Goal: Information Seeking & Learning: Learn about a topic

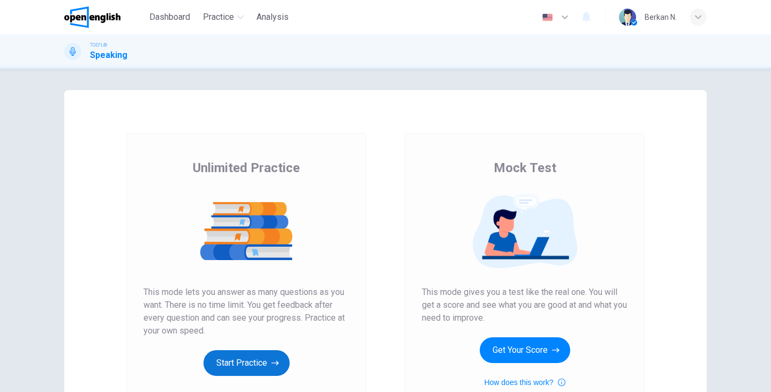
scroll to position [33, 0]
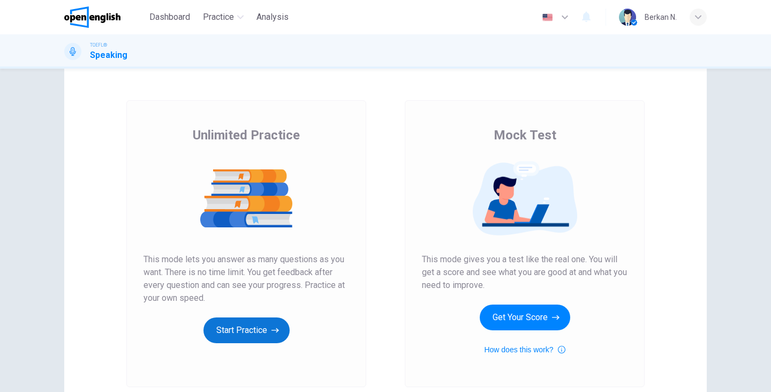
click at [240, 325] on button "Start Practice" at bounding box center [247, 330] width 86 height 26
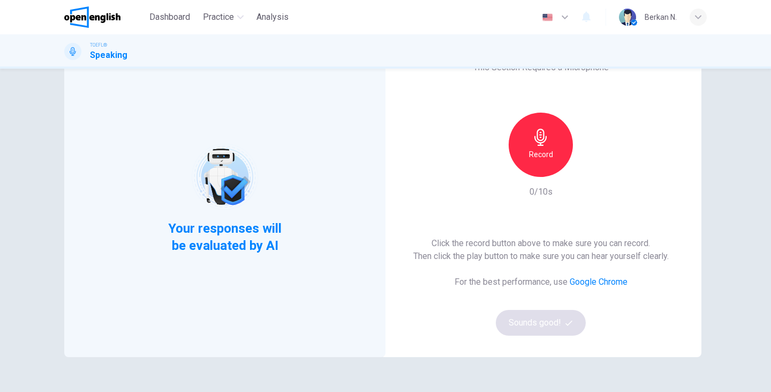
scroll to position [56, 0]
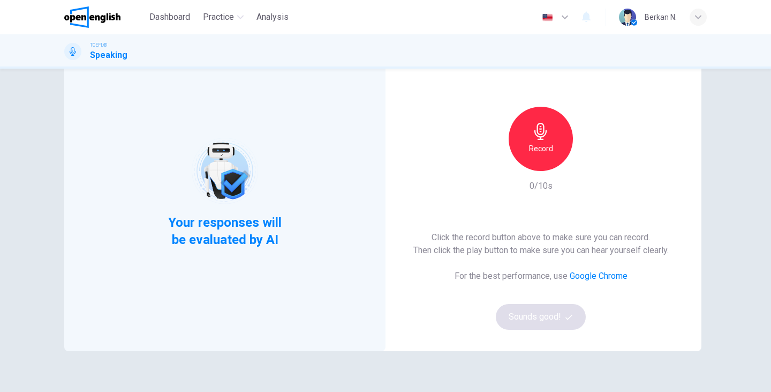
click at [547, 128] on icon "button" at bounding box center [540, 131] width 17 height 17
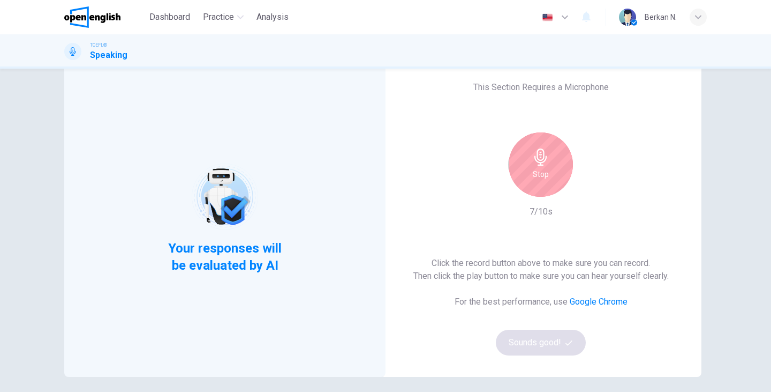
scroll to position [32, 0]
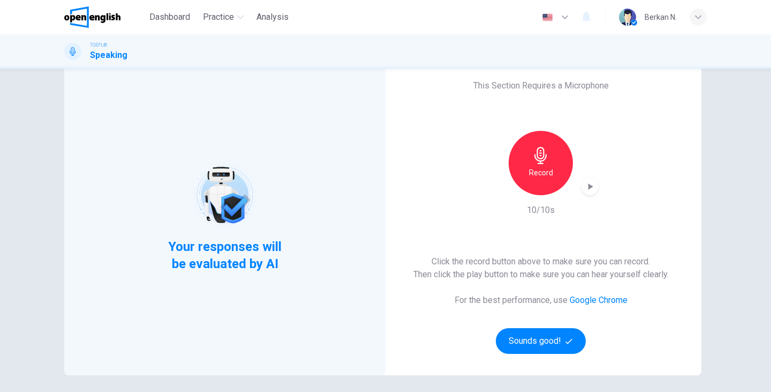
click at [586, 187] on icon "button" at bounding box center [590, 186] width 11 height 11
click at [520, 344] on button "Sounds good!" at bounding box center [541, 341] width 90 height 26
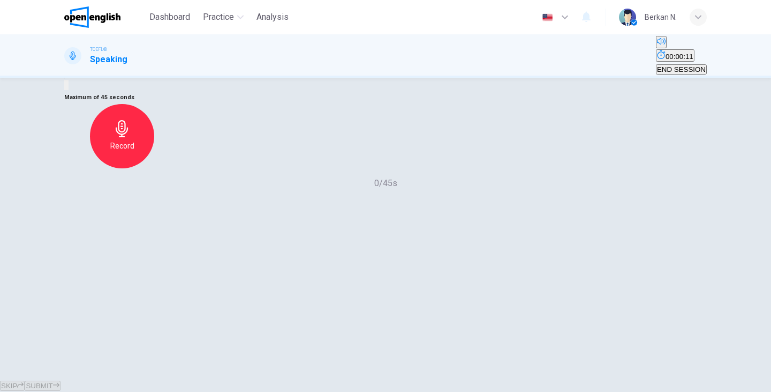
scroll to position [135, 0]
click at [154, 168] on div "Record" at bounding box center [122, 136] width 64 height 64
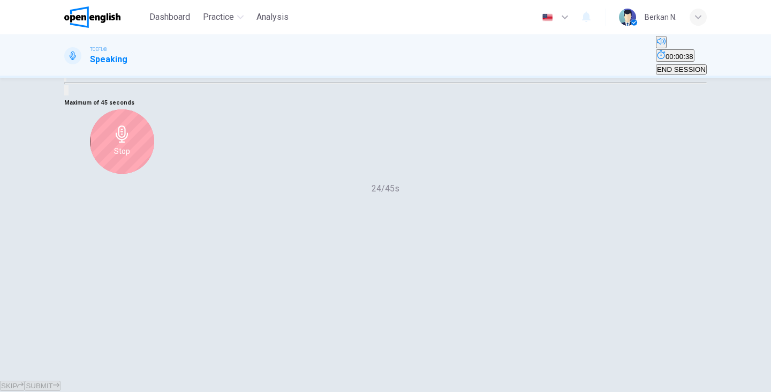
scroll to position [104, 0]
click at [441, 200] on div "Maximum of 45 seconds Stop 36/45s" at bounding box center [385, 150] width 643 height 99
click at [154, 168] on div "Stop" at bounding box center [122, 136] width 64 height 64
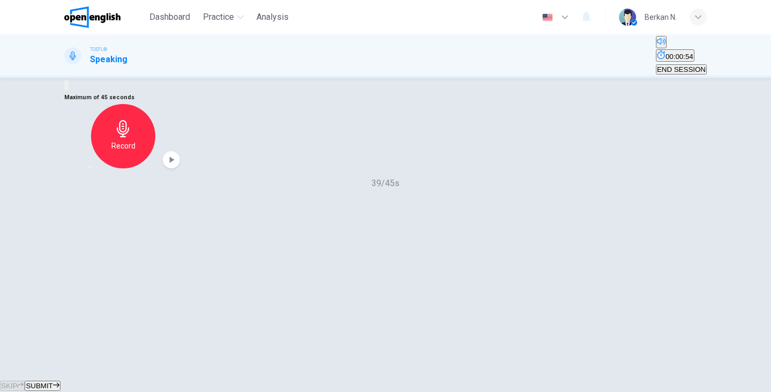
click at [60, 380] on button "SUBMIT" at bounding box center [42, 385] width 35 height 10
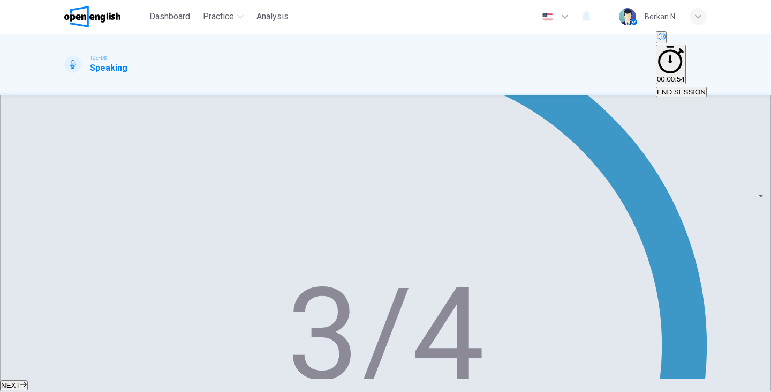
scroll to position [0, 0]
click at [20, 381] on span "NEXT" at bounding box center [10, 385] width 19 height 8
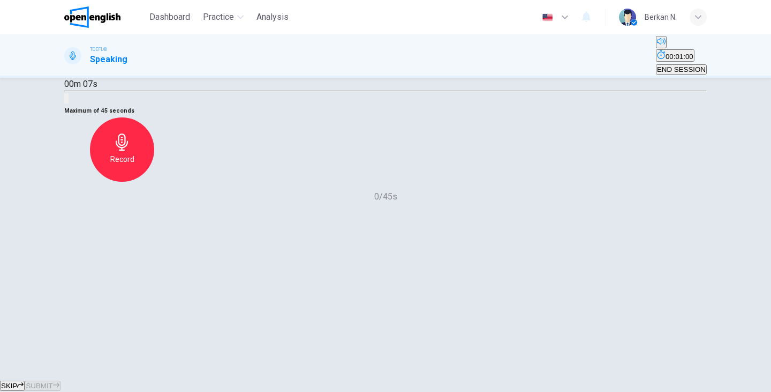
scroll to position [88, 0]
click at [131, 149] on icon "button" at bounding box center [122, 140] width 17 height 17
click at [101, 190] on icon "button" at bounding box center [96, 185] width 9 height 9
click at [134, 164] on h6 "Record" at bounding box center [122, 157] width 24 height 13
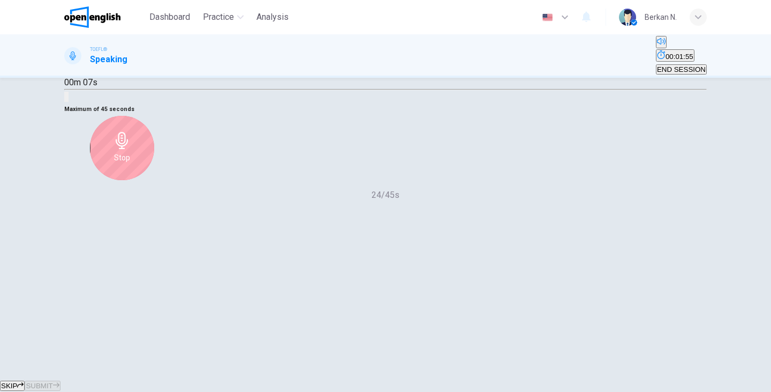
click at [154, 180] on div "Stop" at bounding box center [122, 148] width 64 height 64
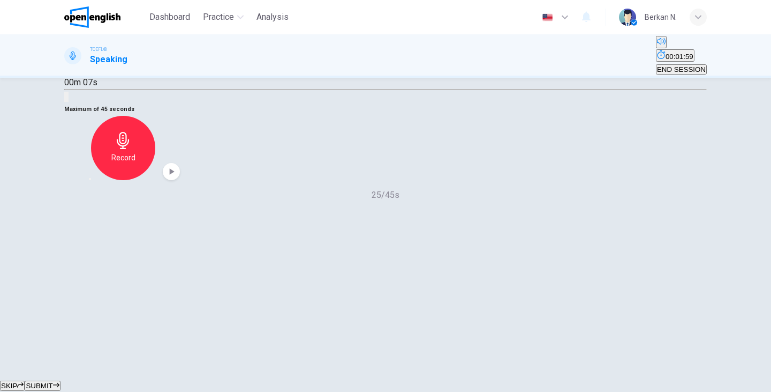
click at [52, 381] on span "SUBMIT" at bounding box center [39, 385] width 27 height 8
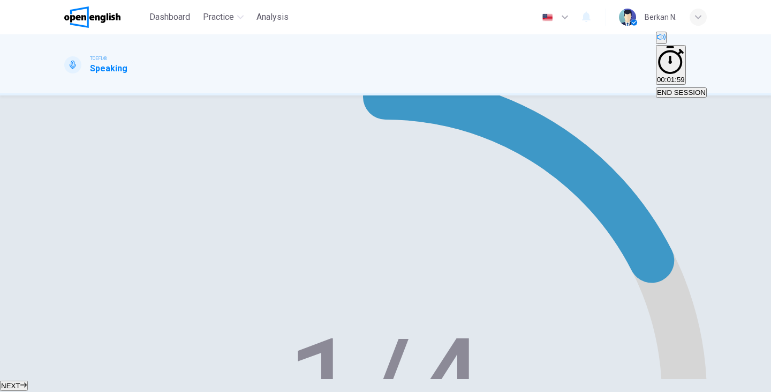
scroll to position [147, 0]
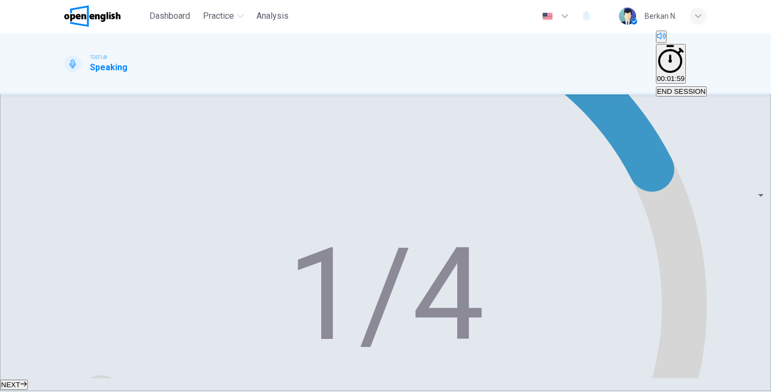
scroll to position [0, 0]
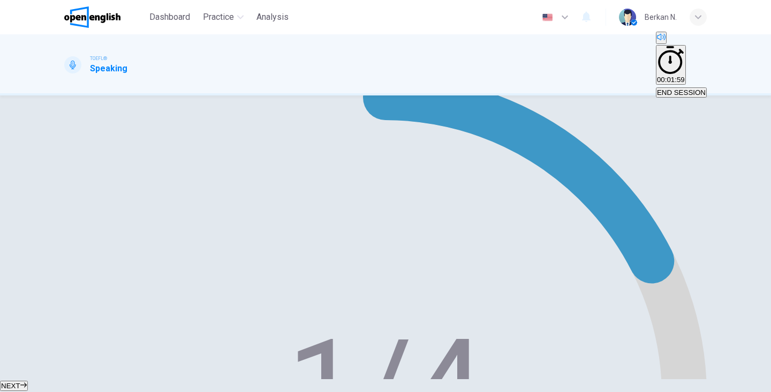
type input "*"
type input "***"
click at [263, 296] on span at bounding box center [263, 296] width 0 height 0
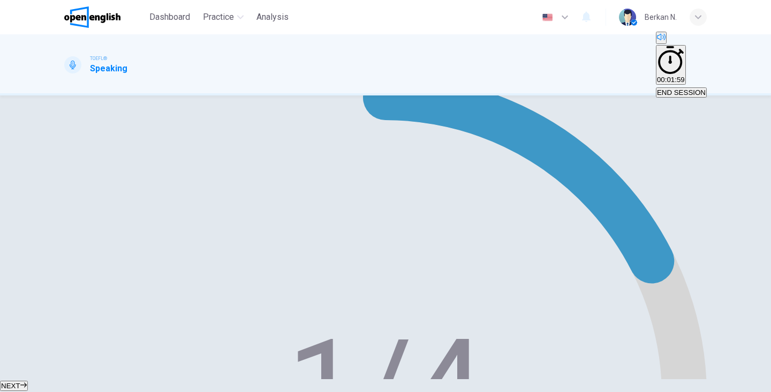
type input "**"
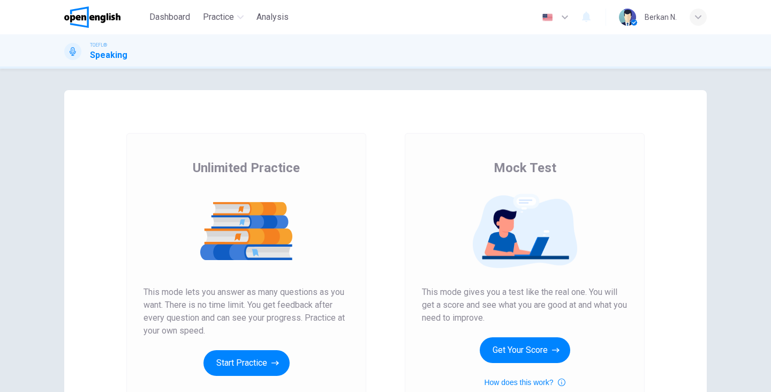
scroll to position [65, 0]
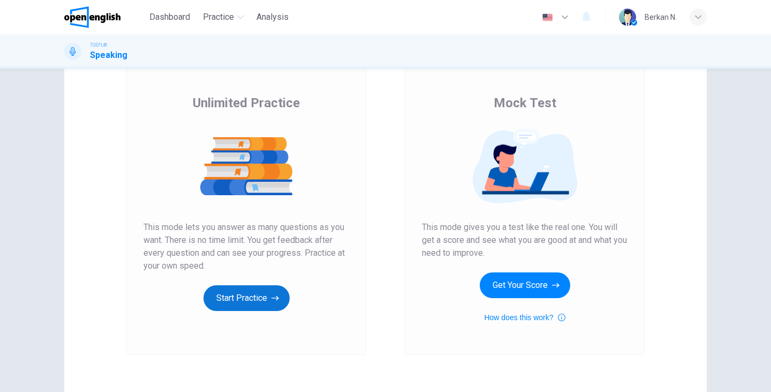
click at [260, 303] on button "Start Practice" at bounding box center [247, 298] width 86 height 26
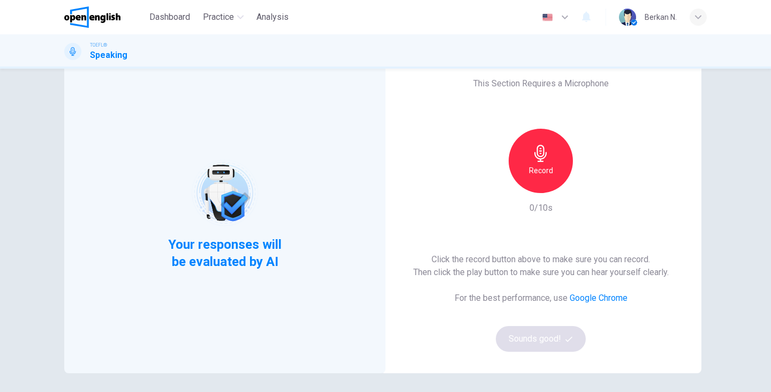
scroll to position [58, 0]
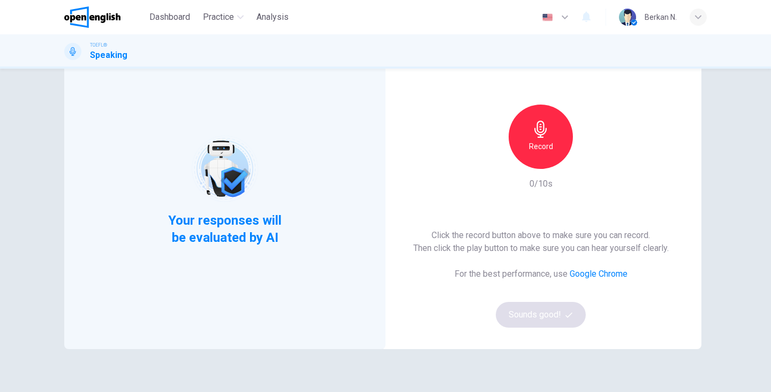
click at [570, 134] on div "Record" at bounding box center [541, 136] width 64 height 64
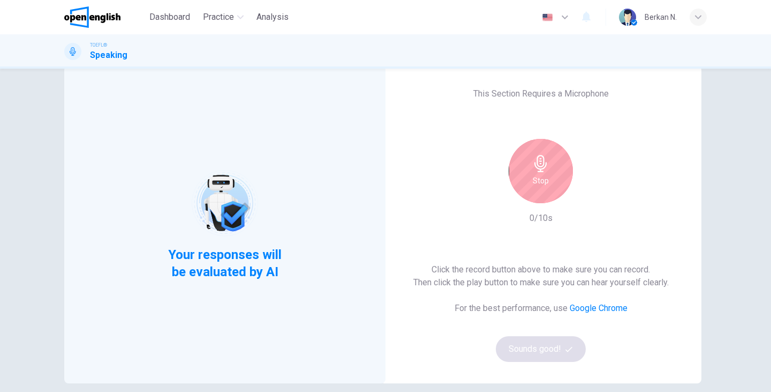
scroll to position [22, 0]
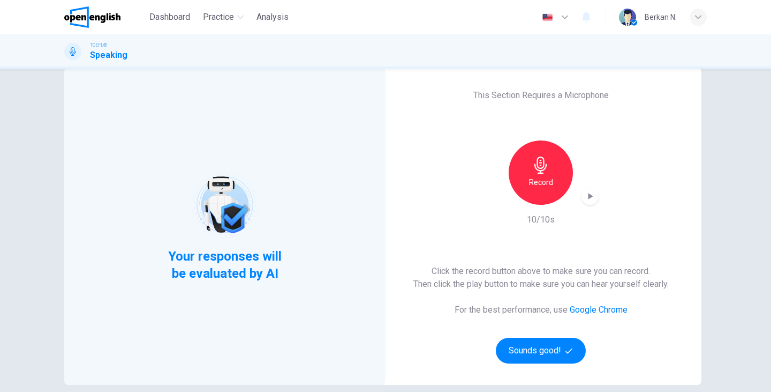
click at [592, 200] on icon "button" at bounding box center [590, 196] width 11 height 11
click at [531, 339] on button "Sounds good!" at bounding box center [541, 350] width 90 height 26
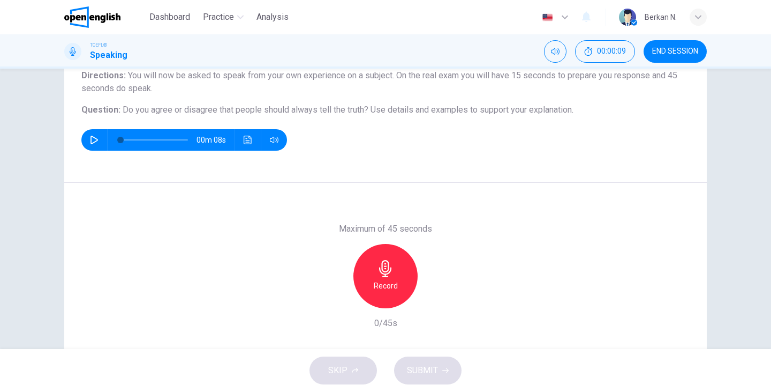
scroll to position [97, 0]
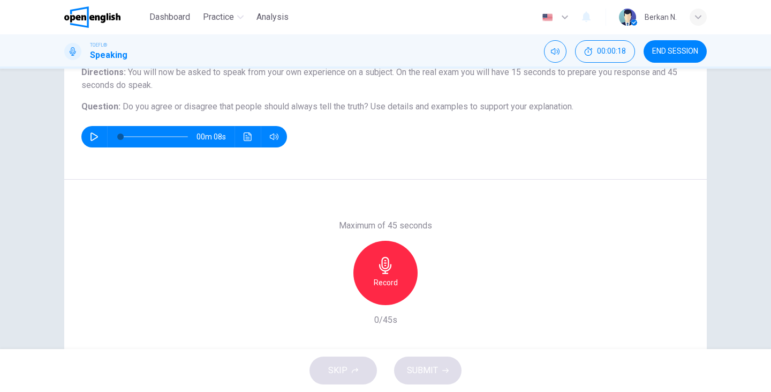
click at [385, 260] on icon "button" at bounding box center [385, 265] width 12 height 17
click at [404, 252] on div "Stop" at bounding box center [386, 273] width 64 height 64
click at [412, 374] on span "SUBMIT" at bounding box center [422, 370] width 31 height 15
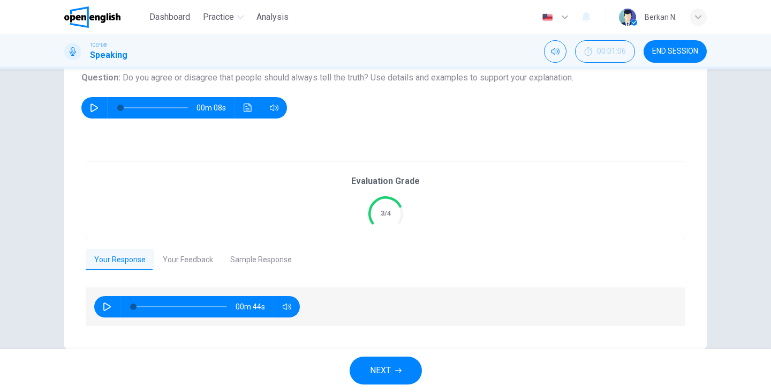
scroll to position [140, 0]
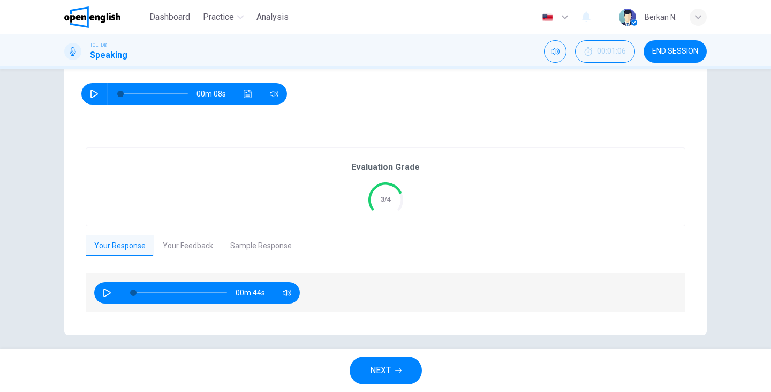
click at [375, 377] on span "NEXT" at bounding box center [380, 370] width 21 height 15
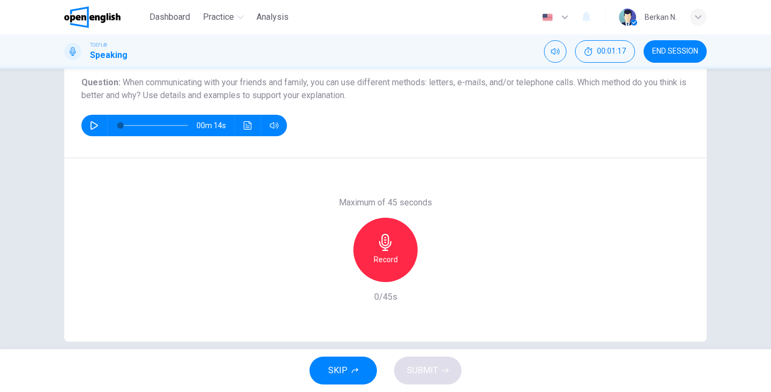
scroll to position [127, 0]
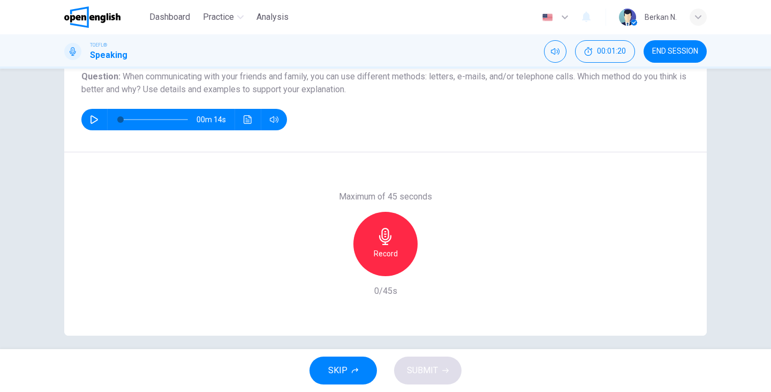
click at [397, 247] on h6 "Record" at bounding box center [386, 253] width 24 height 13
click at [385, 247] on h6 "Stop" at bounding box center [386, 253] width 16 height 13
click at [420, 379] on button "SUBMIT" at bounding box center [427, 370] width 67 height 28
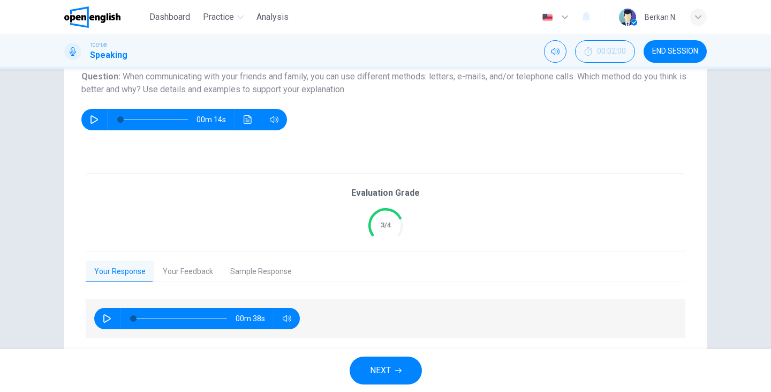
click at [192, 271] on button "Your Feedback" at bounding box center [187, 271] width 67 height 22
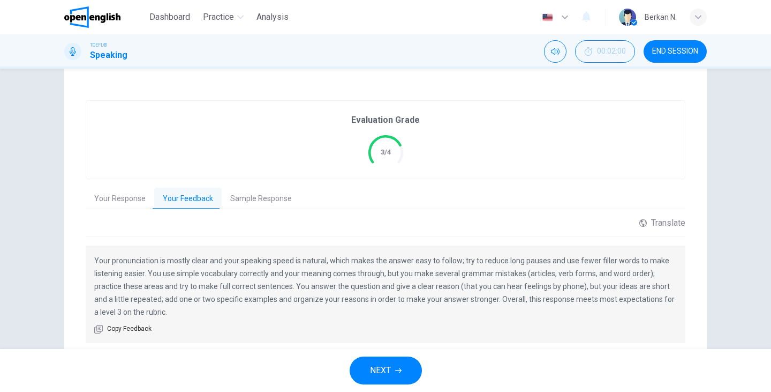
scroll to position [229, 0]
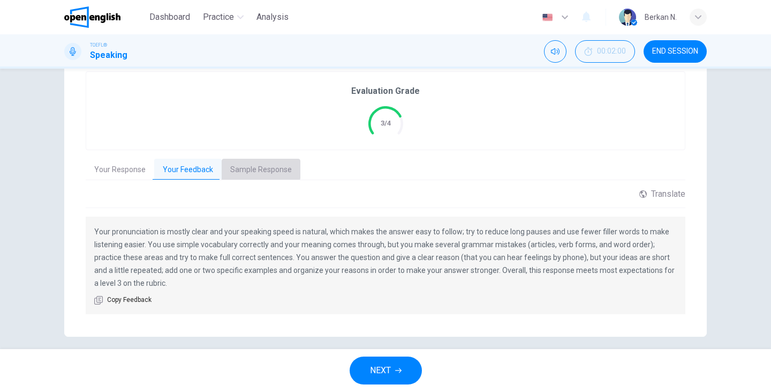
click at [238, 162] on button "Sample Response" at bounding box center [261, 170] width 79 height 22
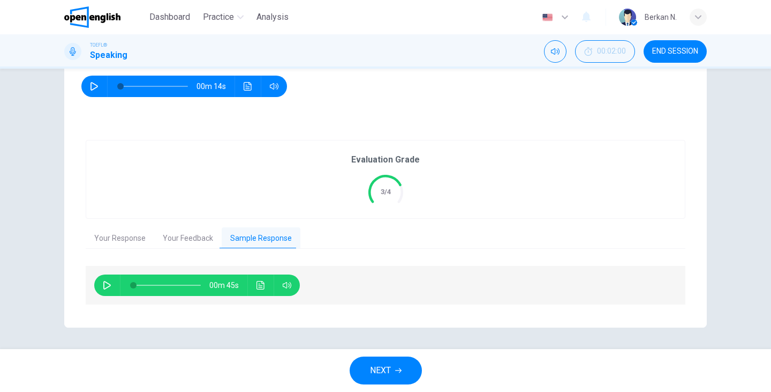
scroll to position [160, 0]
click at [103, 286] on icon "button" at bounding box center [107, 285] width 9 height 9
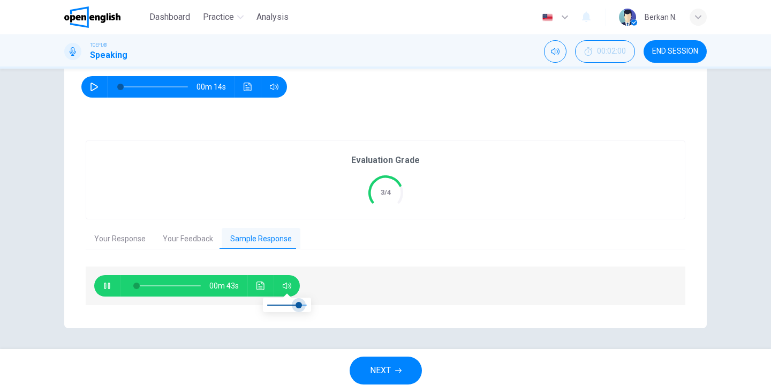
click at [298, 304] on span at bounding box center [299, 305] width 6 height 6
type input "*"
click at [385, 360] on button "NEXT" at bounding box center [386, 370] width 72 height 28
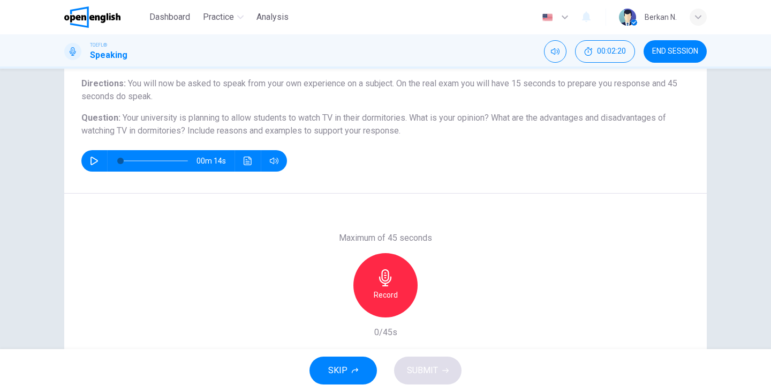
scroll to position [87, 0]
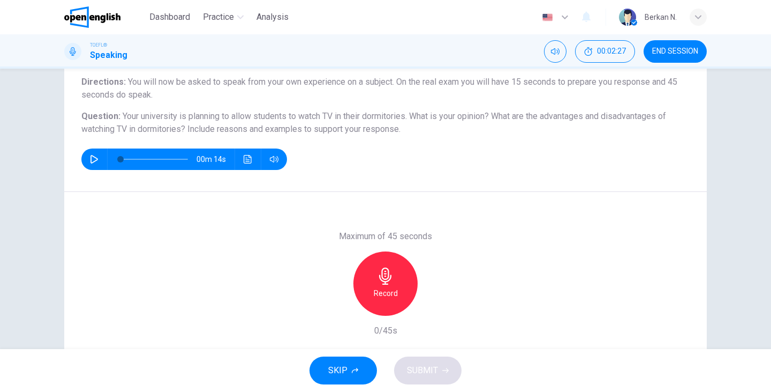
click at [390, 285] on div "Record" at bounding box center [386, 283] width 64 height 64
click at [426, 368] on span "SUBMIT" at bounding box center [422, 370] width 31 height 15
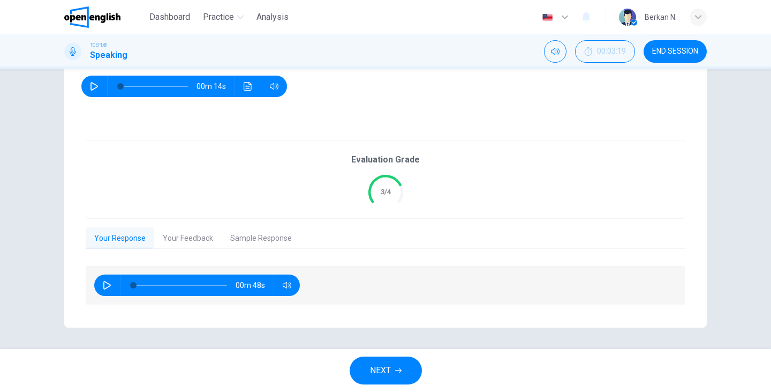
scroll to position [160, 0]
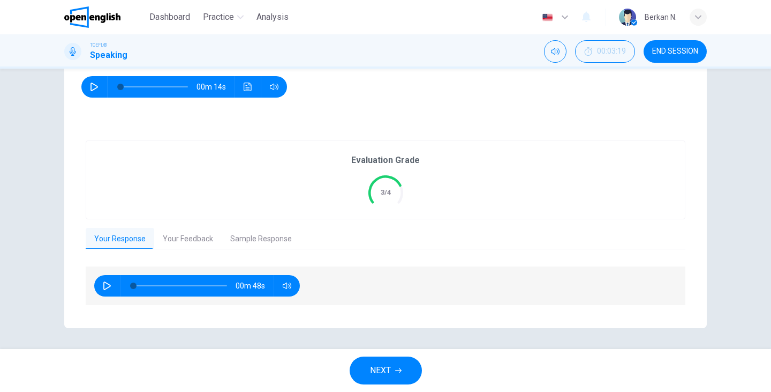
click at [206, 236] on button "Your Feedback" at bounding box center [187, 239] width 67 height 22
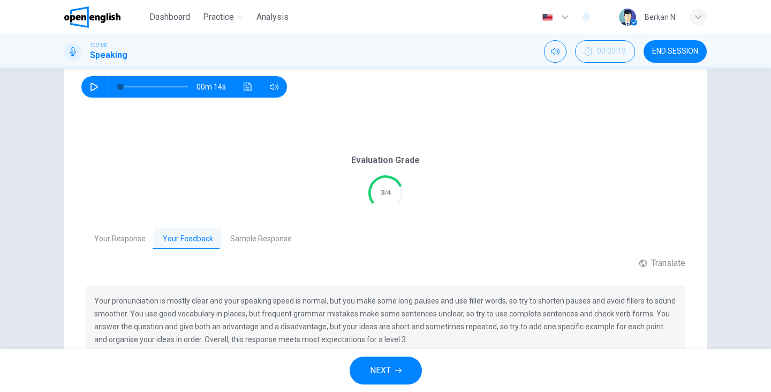
scroll to position [195, 0]
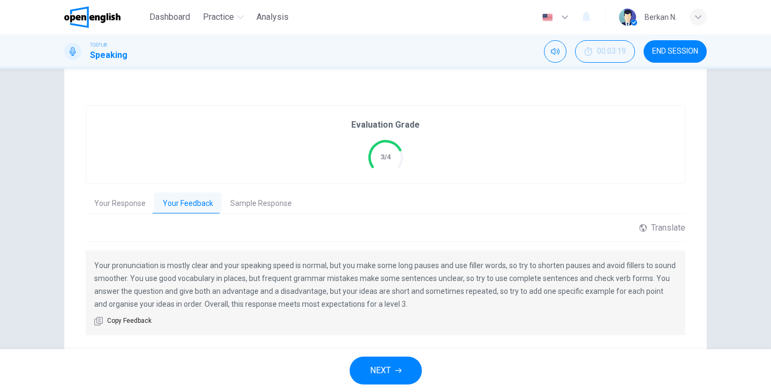
click at [405, 363] on button "NEXT" at bounding box center [386, 370] width 72 height 28
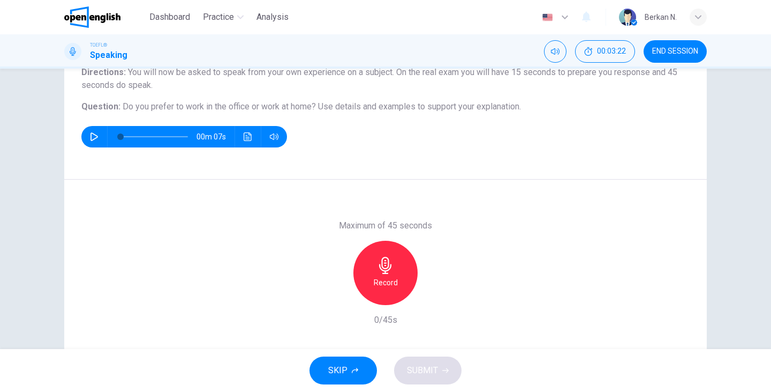
scroll to position [85, 0]
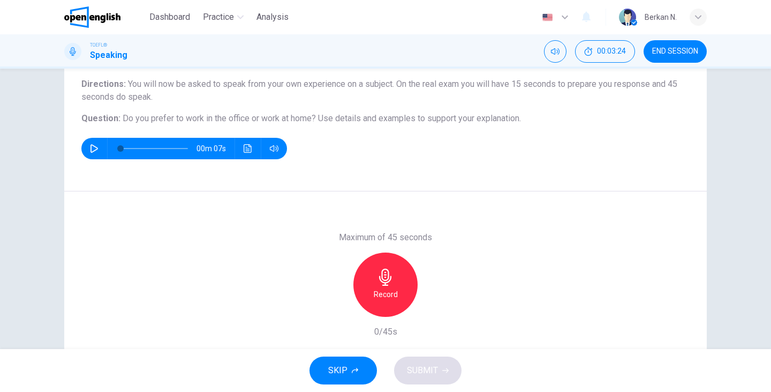
click at [381, 290] on h6 "Record" at bounding box center [386, 294] width 24 height 13
click at [435, 360] on button "SUBMIT" at bounding box center [427, 370] width 67 height 28
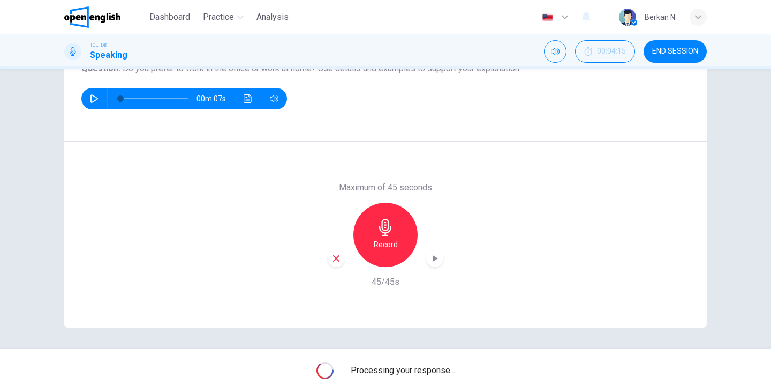
scroll to position [135, 0]
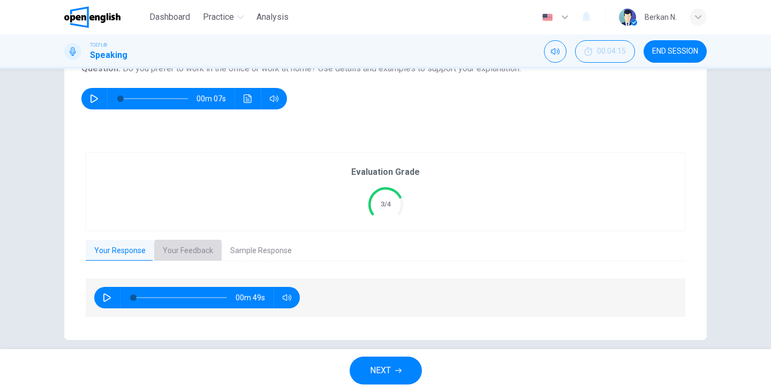
click at [197, 246] on button "Your Feedback" at bounding box center [187, 250] width 67 height 22
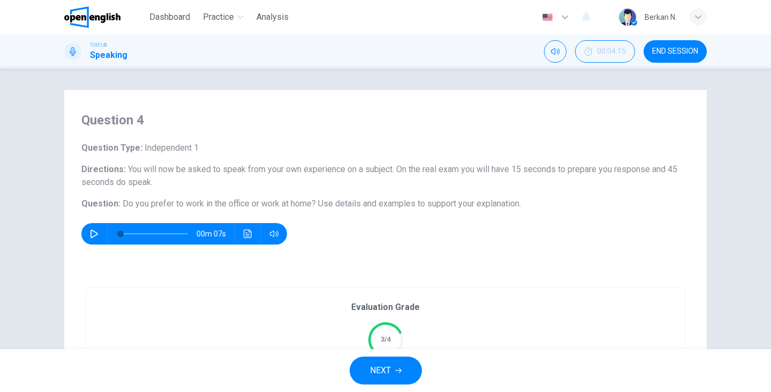
scroll to position [226, 0]
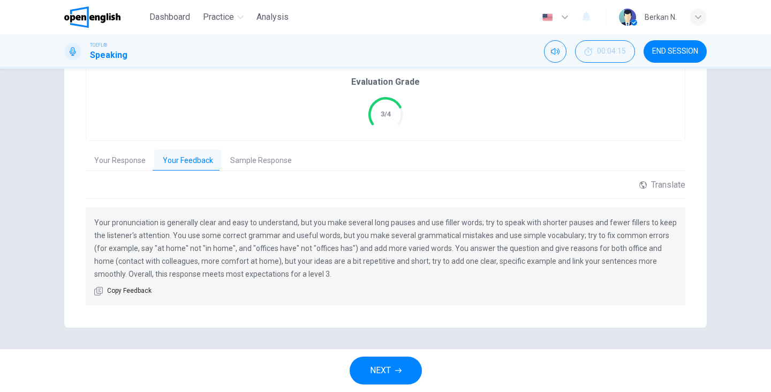
click at [378, 381] on button "NEXT" at bounding box center [386, 370] width 72 height 28
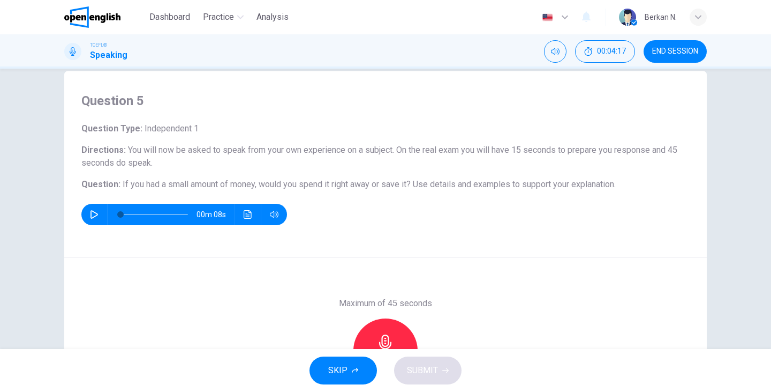
scroll to position [37, 0]
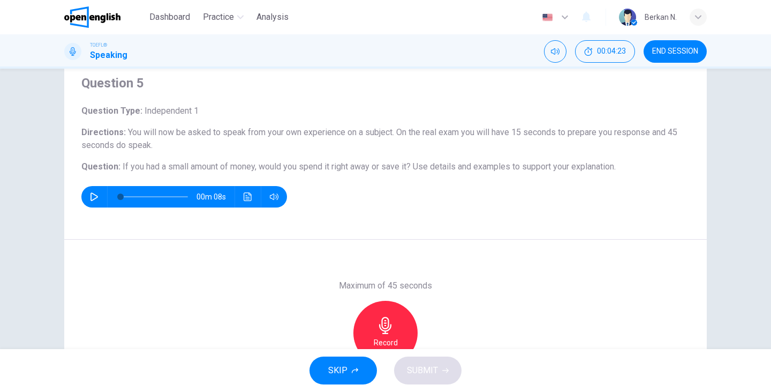
click at [403, 221] on div "Question 5 Question Type : Independent 1 Directions : You will now be asked to …" at bounding box center [385, 146] width 643 height 186
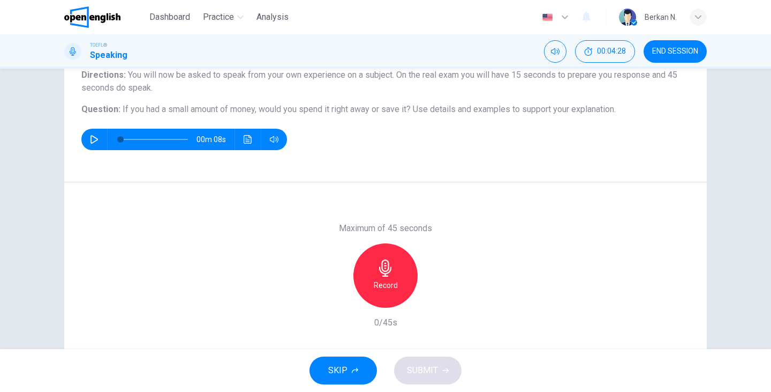
scroll to position [87, 0]
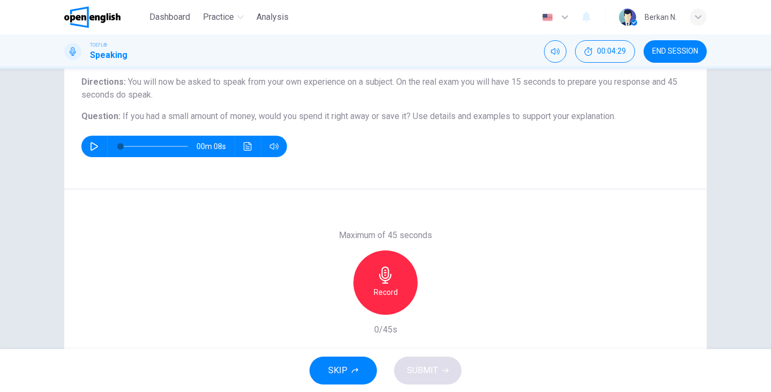
click at [381, 288] on h6 "Record" at bounding box center [386, 291] width 24 height 13
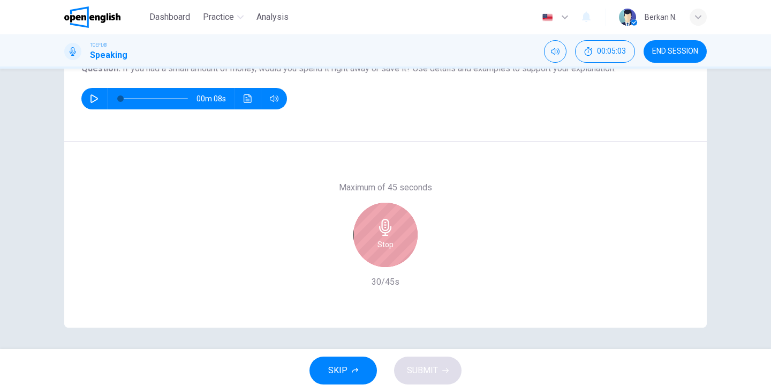
click at [396, 253] on div "Stop" at bounding box center [386, 234] width 64 height 64
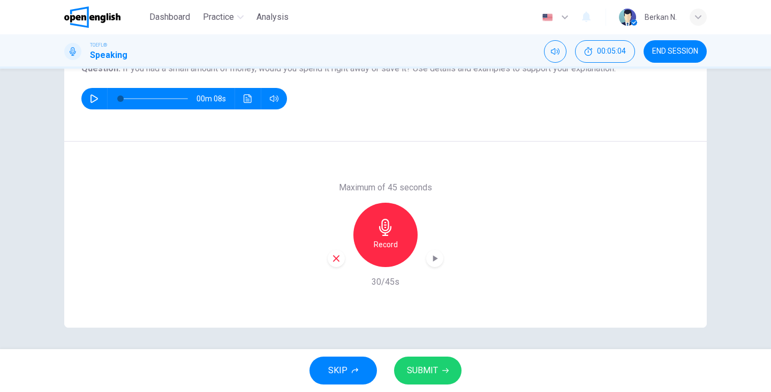
scroll to position [117, 0]
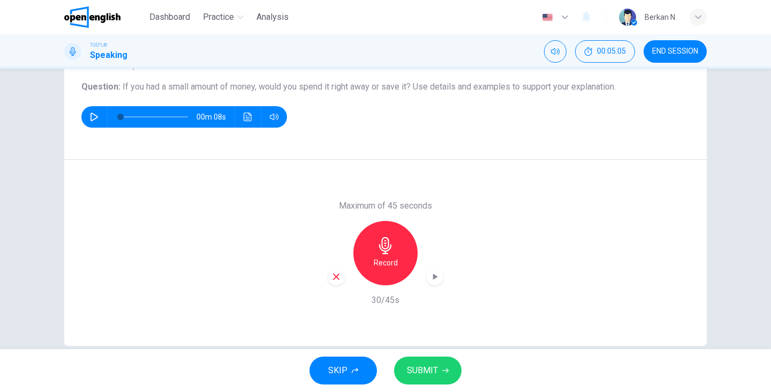
click at [432, 359] on button "SUBMIT" at bounding box center [427, 370] width 67 height 28
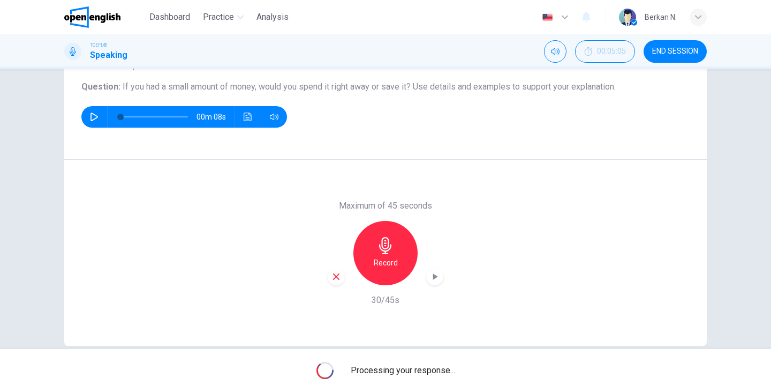
click at [427, 373] on span "Processing your response..." at bounding box center [403, 370] width 104 height 13
click at [508, 223] on div "Maximum of 45 seconds Record 30/45s" at bounding box center [385, 253] width 643 height 186
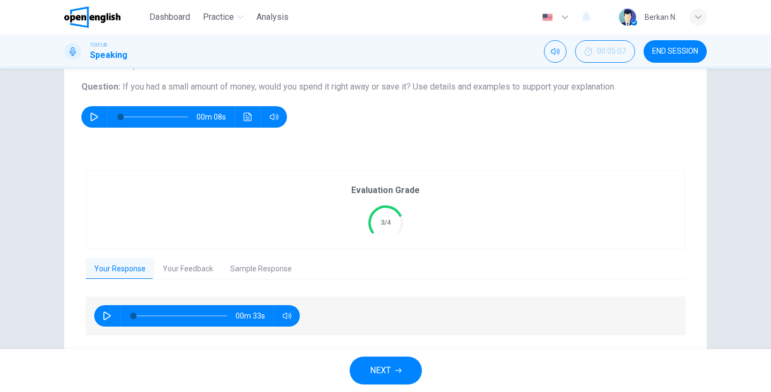
click at [232, 255] on div "Evaluation Grade 3/4 Your Response Your Feedback Sample Response 00m 33s Transl…" at bounding box center [386, 253] width 600 height 166
click at [186, 272] on button "Your Feedback" at bounding box center [187, 269] width 67 height 22
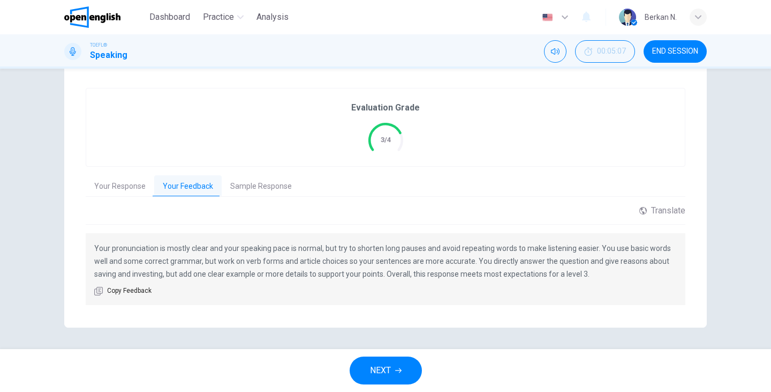
scroll to position [199, 0]
click at [681, 41] on button "END SESSION" at bounding box center [675, 51] width 63 height 22
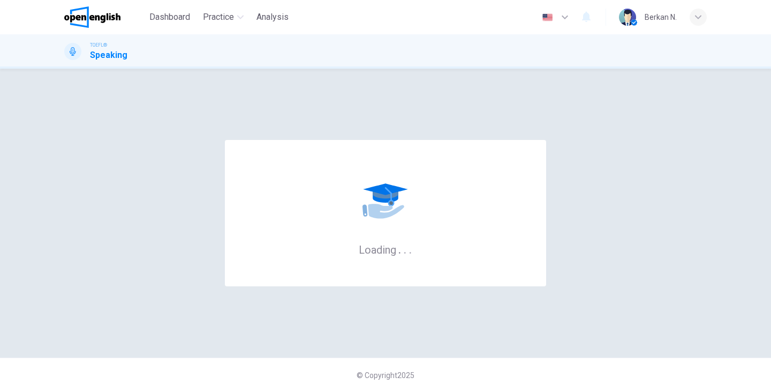
scroll to position [0, 0]
